Goal: Task Accomplishment & Management: Manage account settings

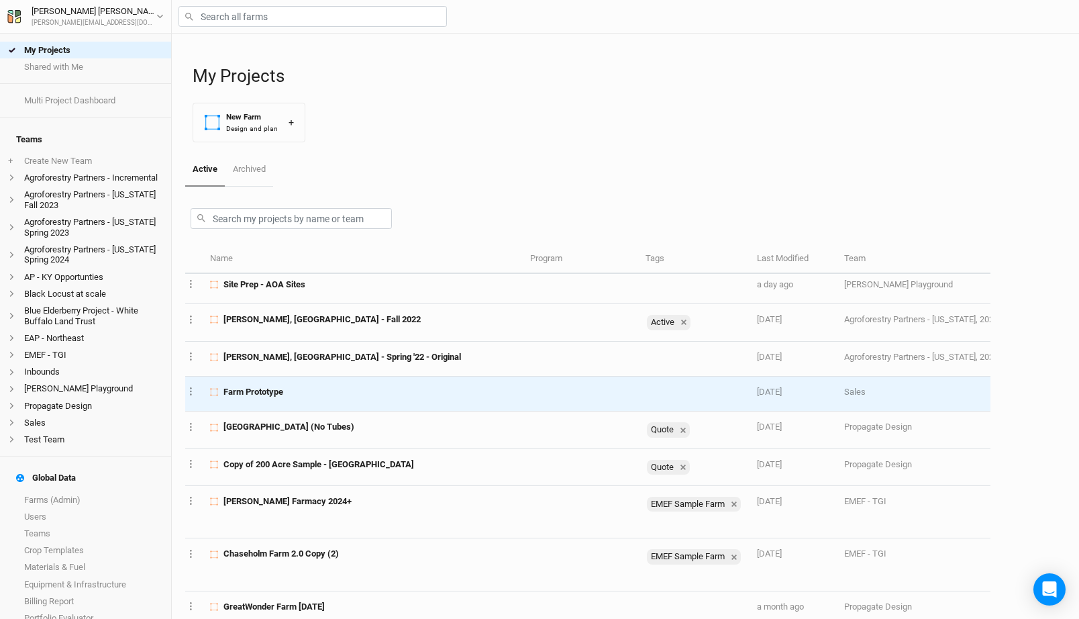
scroll to position [0, 6]
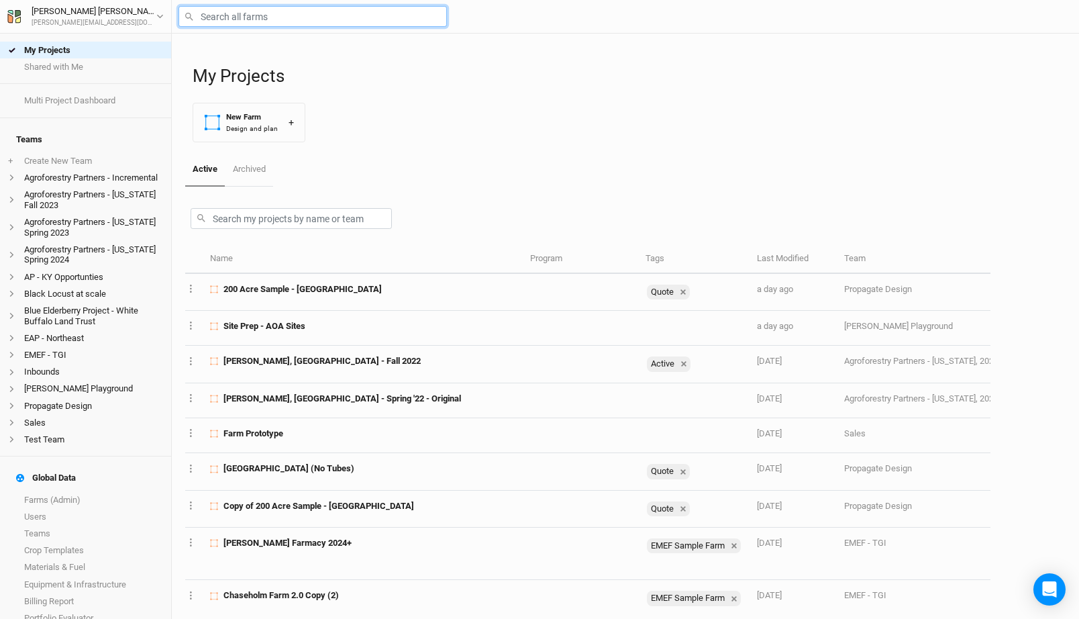
click at [285, 13] on input "text" at bounding box center [313, 16] width 269 height 21
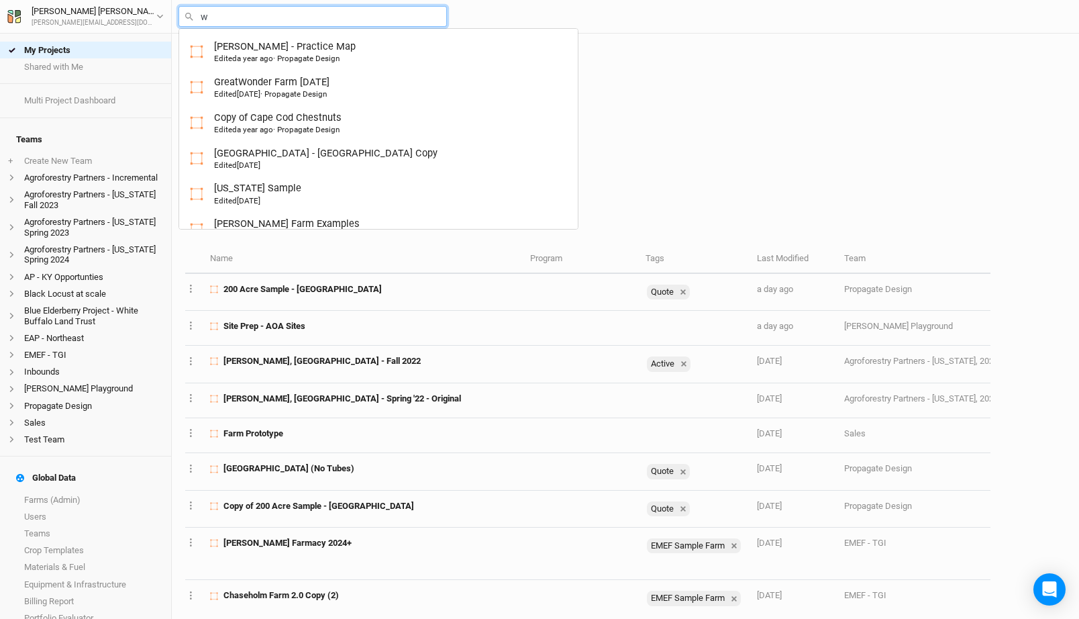
type input "we"
type input "weisberg Farm Examples"
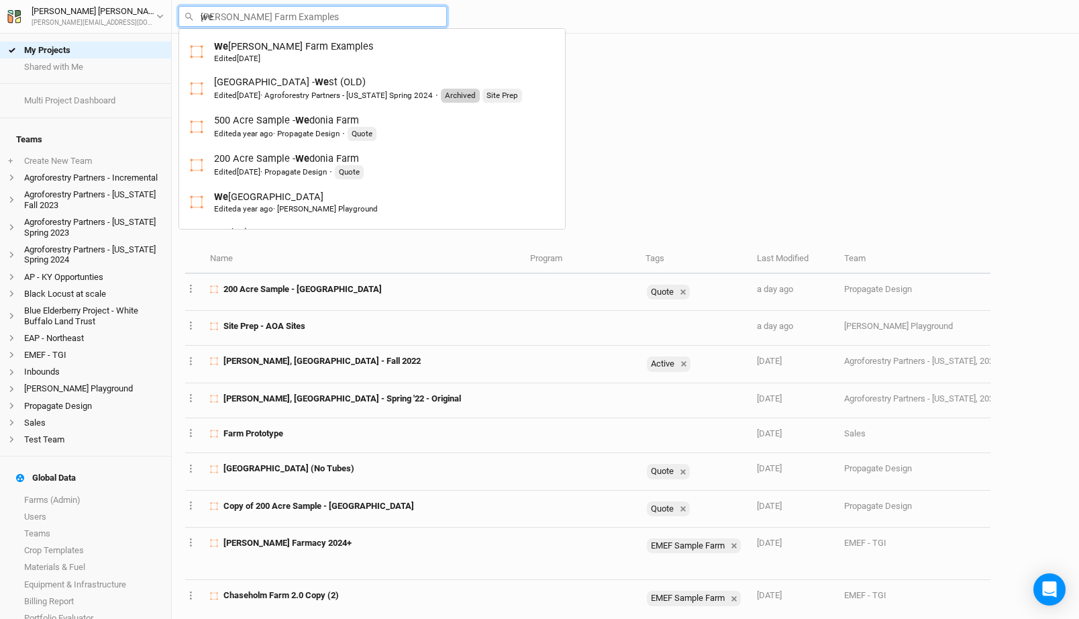
type input "wed"
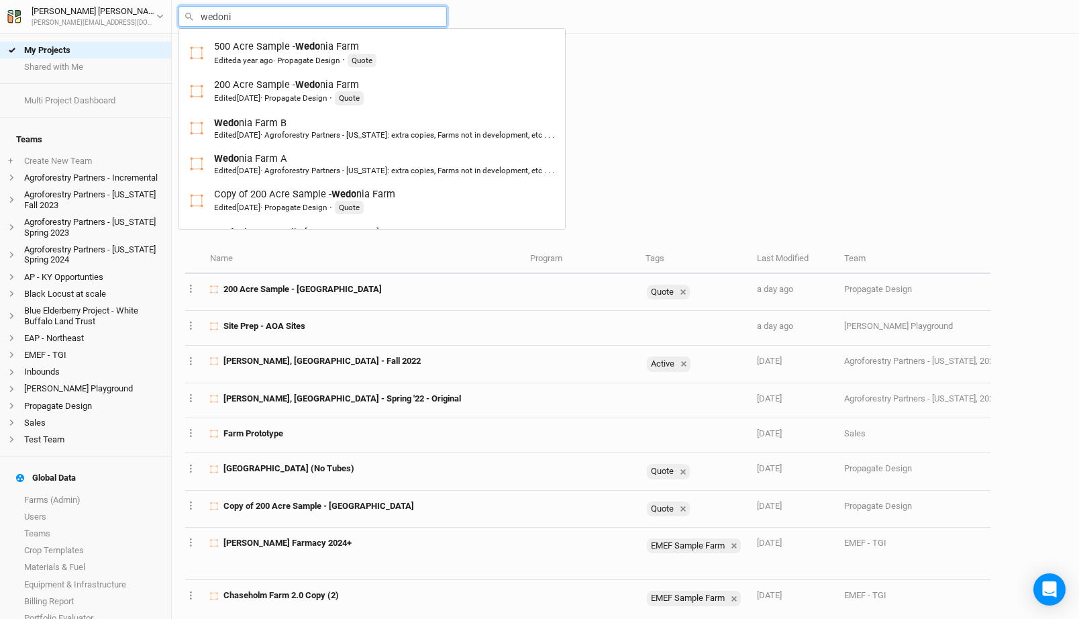
type input "wedonia"
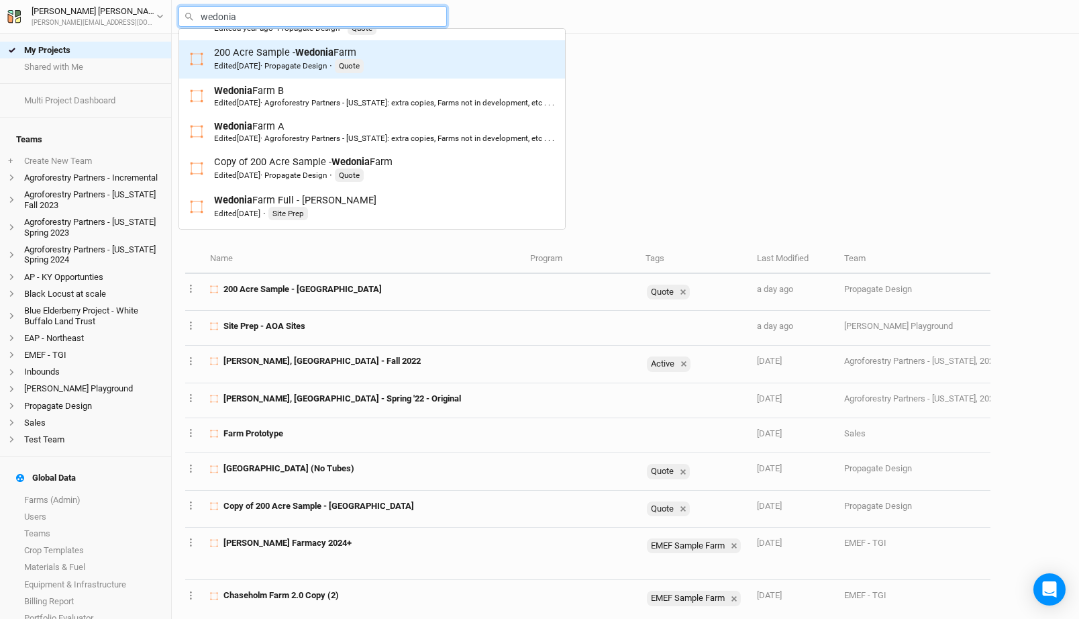
scroll to position [0, 0]
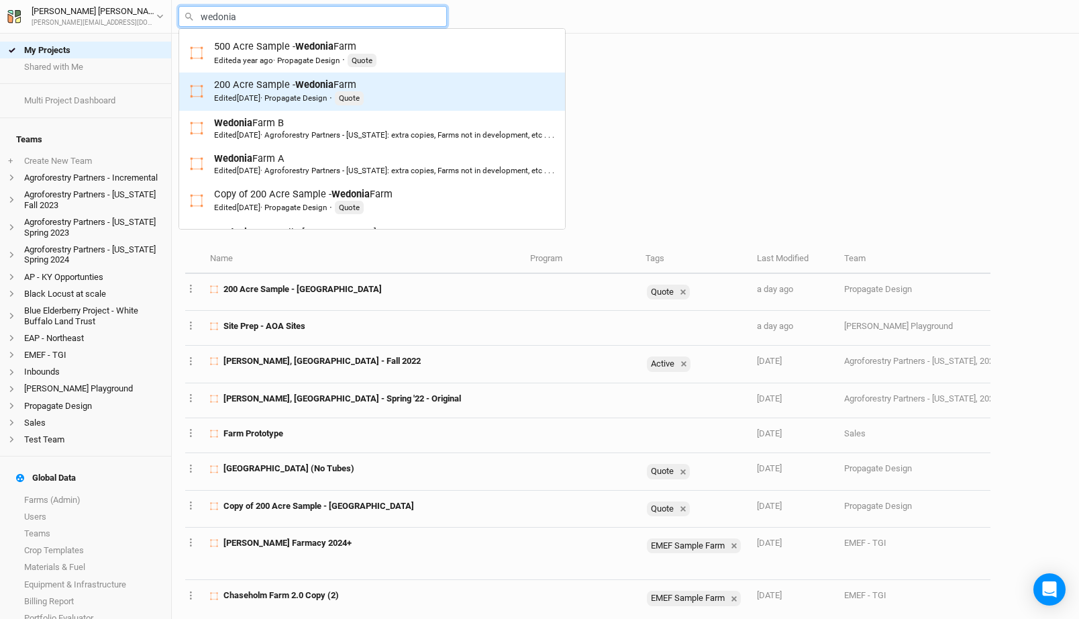
click at [309, 87] on mark "Wedonia" at bounding box center [314, 85] width 38 height 12
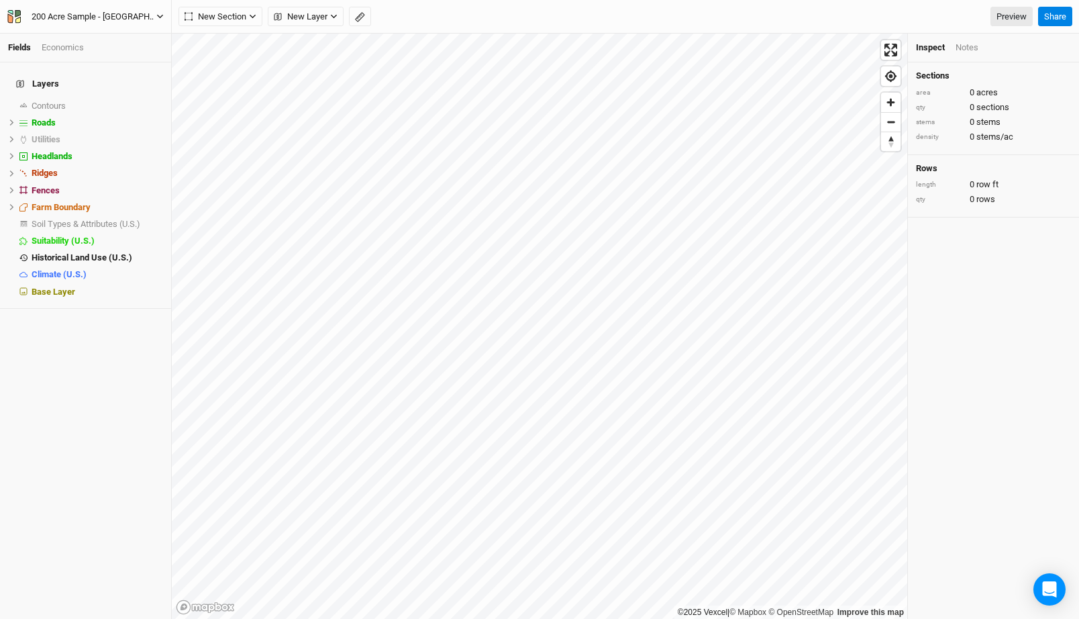
click at [157, 13] on icon "button" at bounding box center [159, 16] width 7 height 7
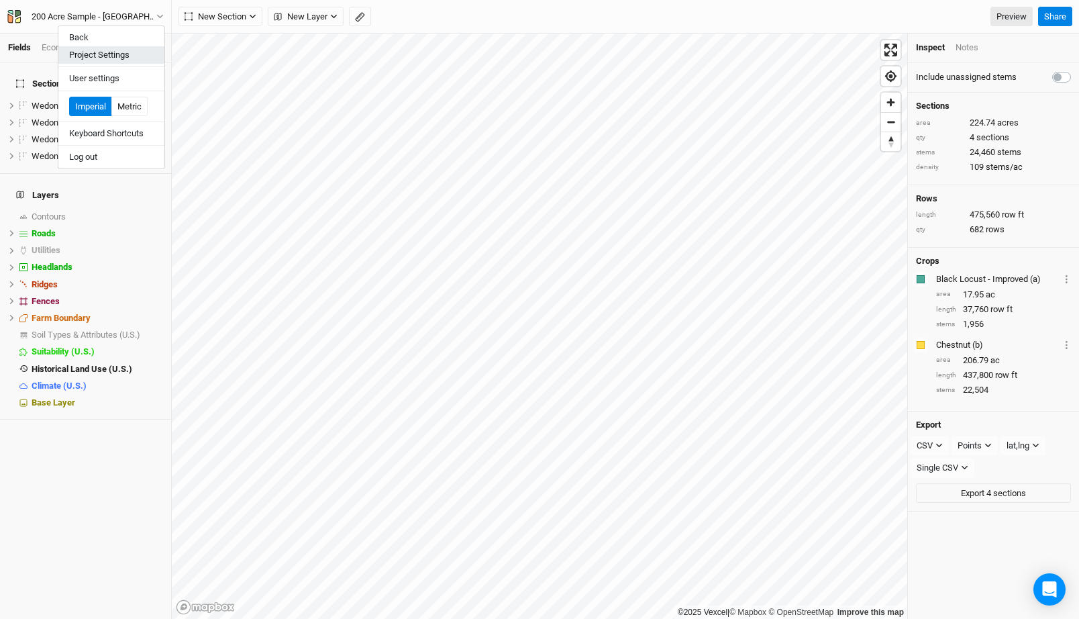
click at [115, 58] on button "Project Settings" at bounding box center [111, 54] width 106 height 17
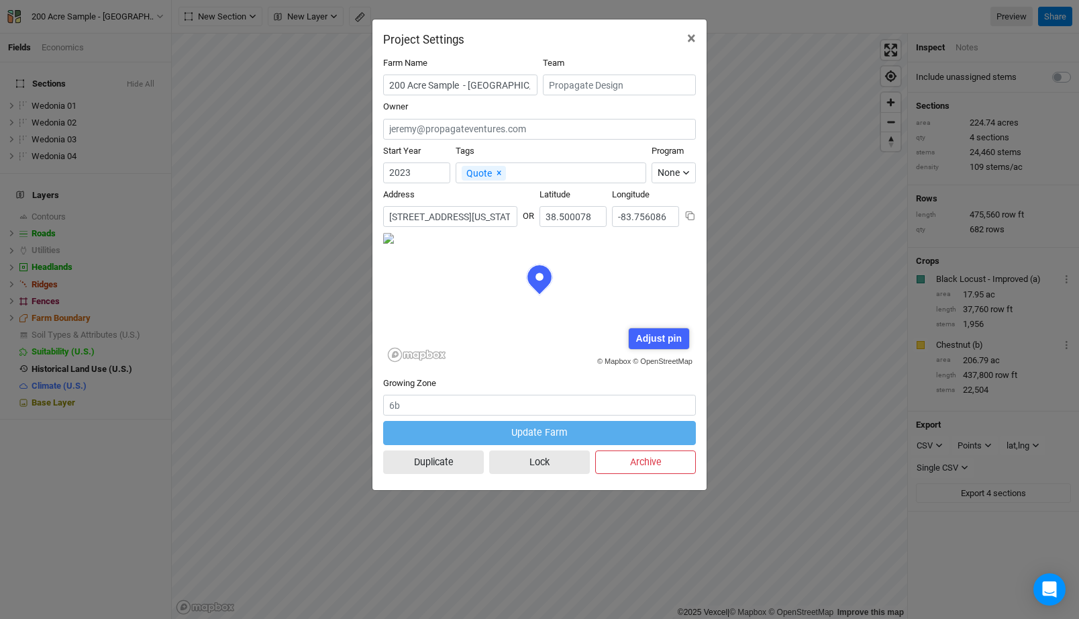
scroll to position [67, 156]
drag, startPoint x: 469, startPoint y: 85, endPoint x: 581, endPoint y: 89, distance: 112.8
click at [581, 89] on div "Farm Name 200 Acre Sample - Wedonia Farm Team" at bounding box center [539, 79] width 313 height 44
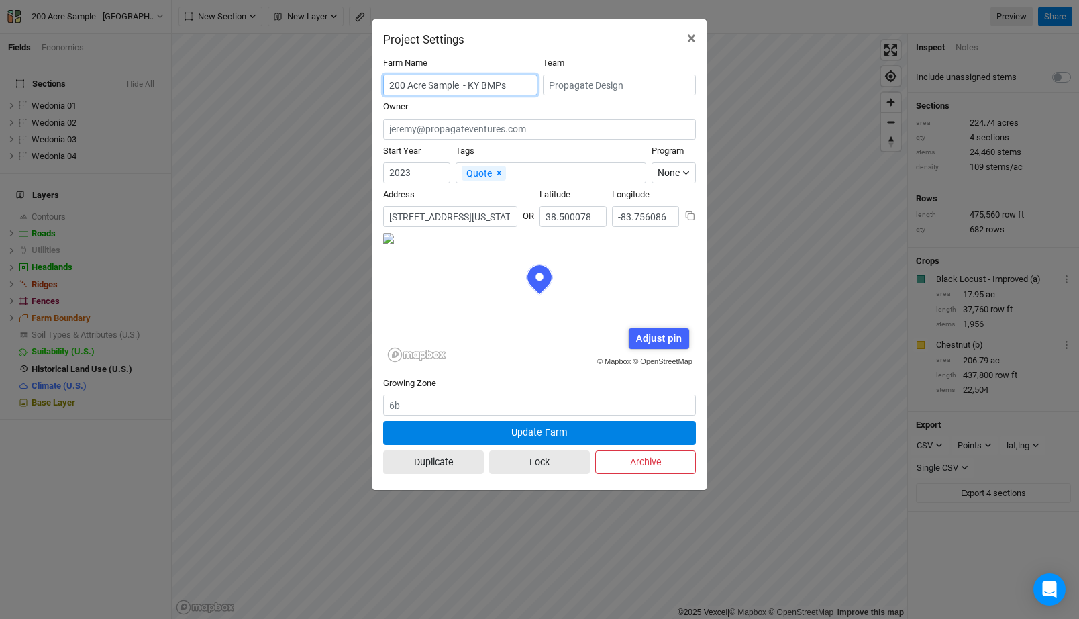
type input "200 Acre Sample - KY BMPs"
click at [565, 30] on div "Project Settings ×" at bounding box center [540, 32] width 334 height 27
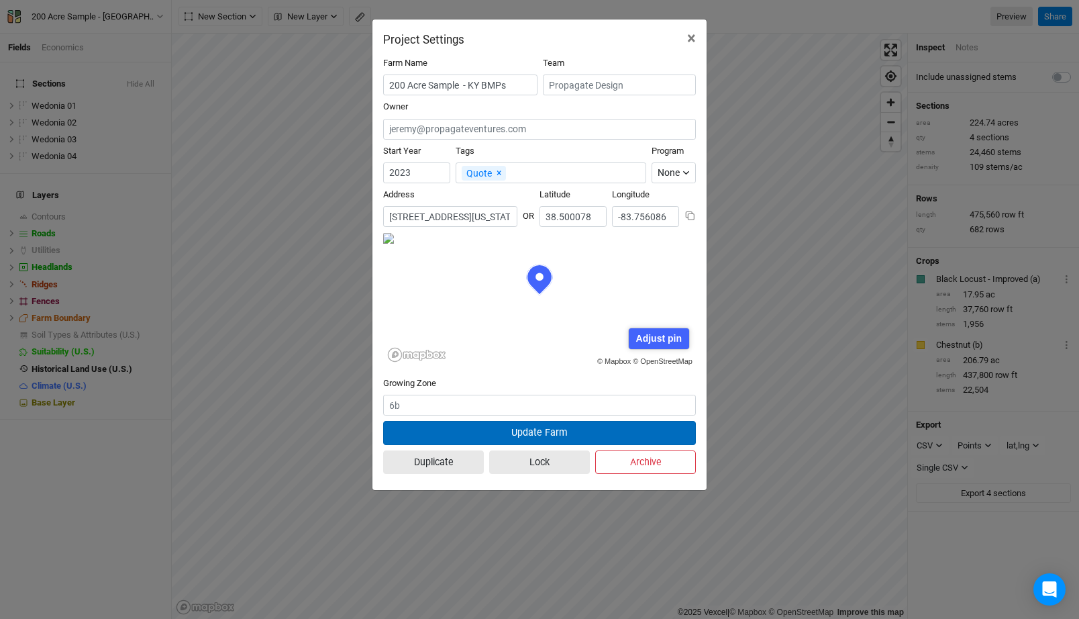
click at [516, 423] on button "Update Farm" at bounding box center [539, 432] width 313 height 23
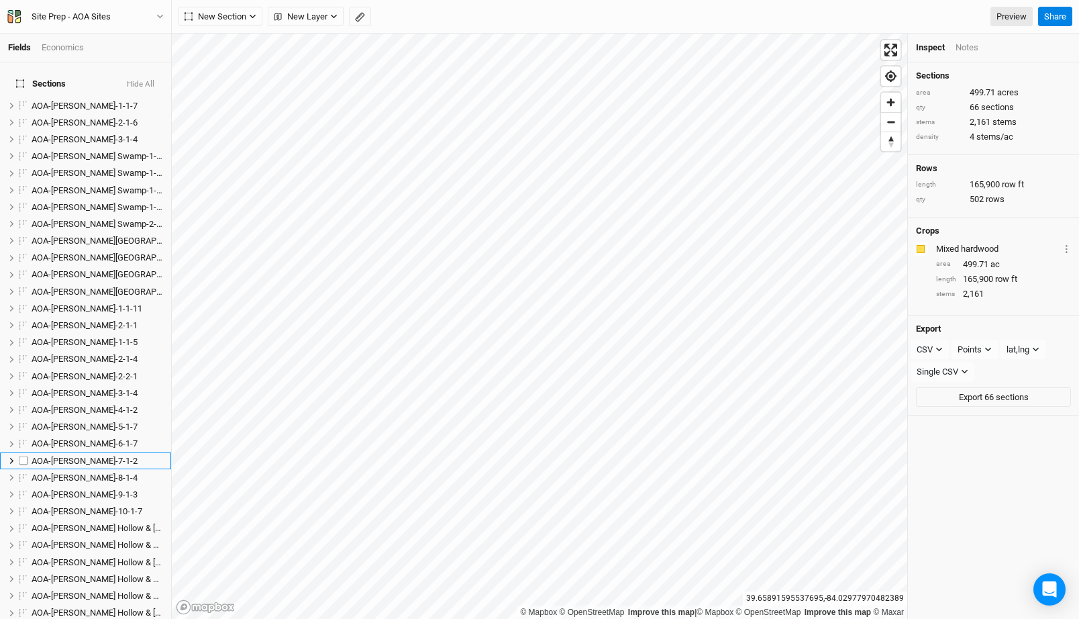
scroll to position [1220, 0]
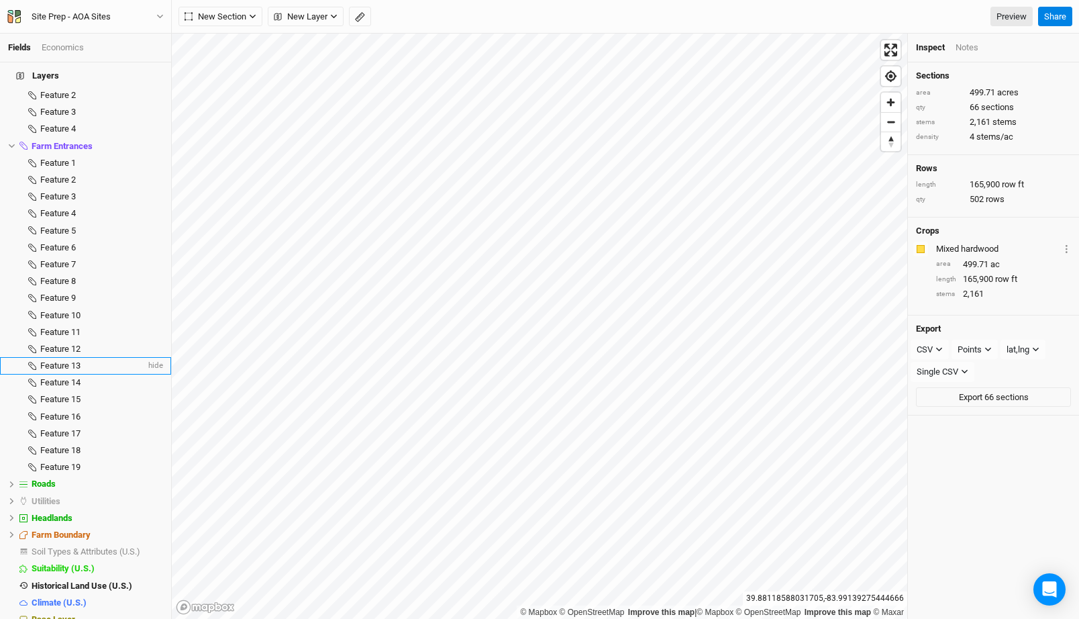
click at [81, 357] on li "Feature 13 hide" at bounding box center [85, 365] width 171 height 17
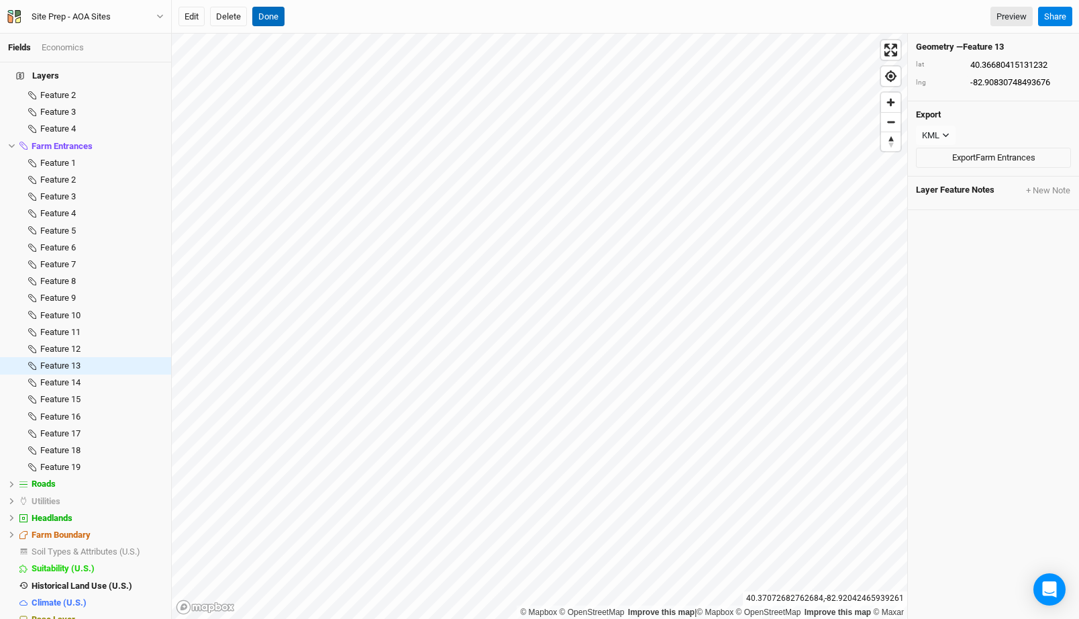
click at [276, 23] on button "Done" at bounding box center [268, 17] width 32 height 20
